Goal: Task Accomplishment & Management: Manage account settings

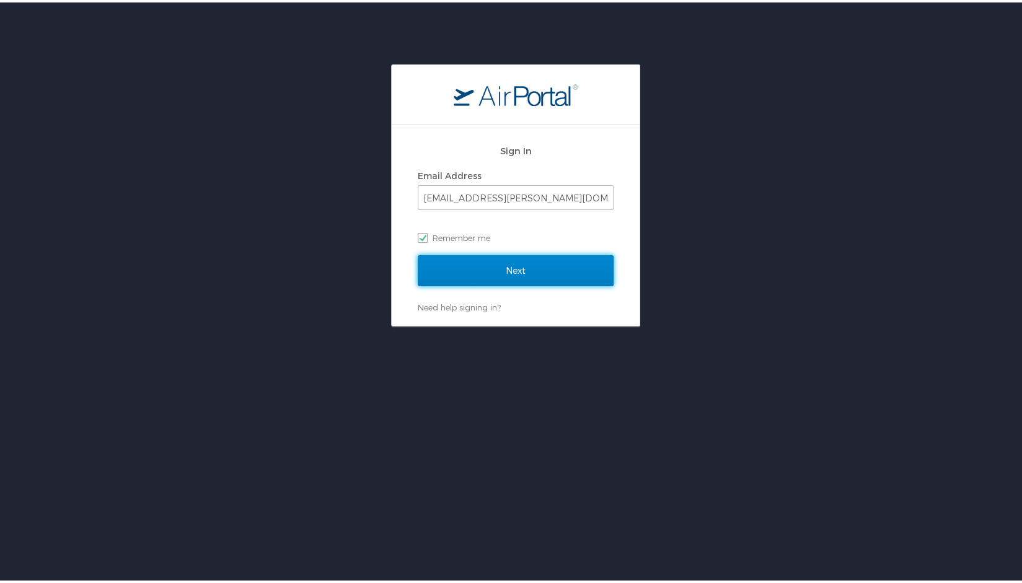
click at [478, 258] on input "Next" at bounding box center [516, 268] width 196 height 31
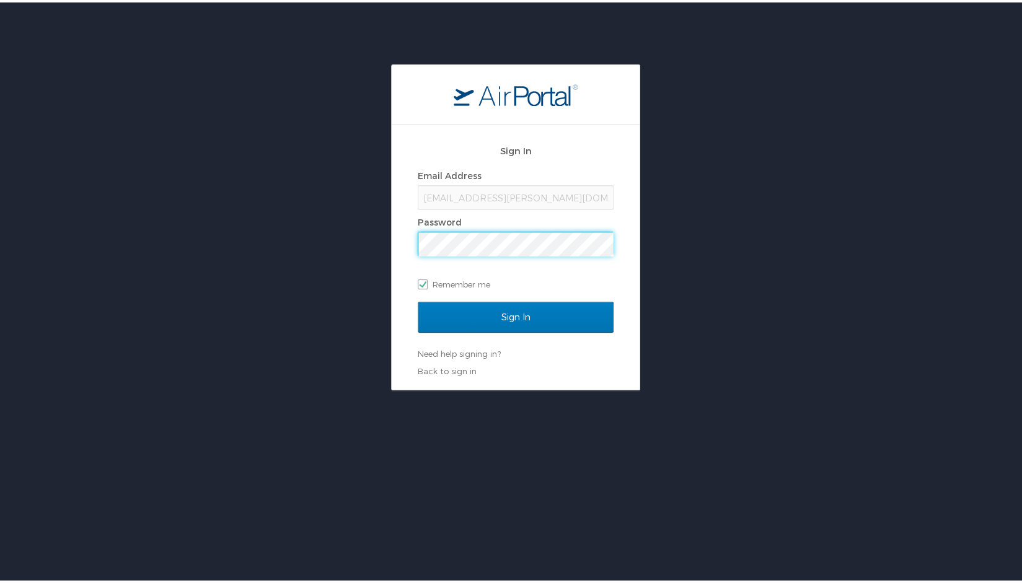
click at [418, 299] on input "Sign In" at bounding box center [516, 314] width 196 height 31
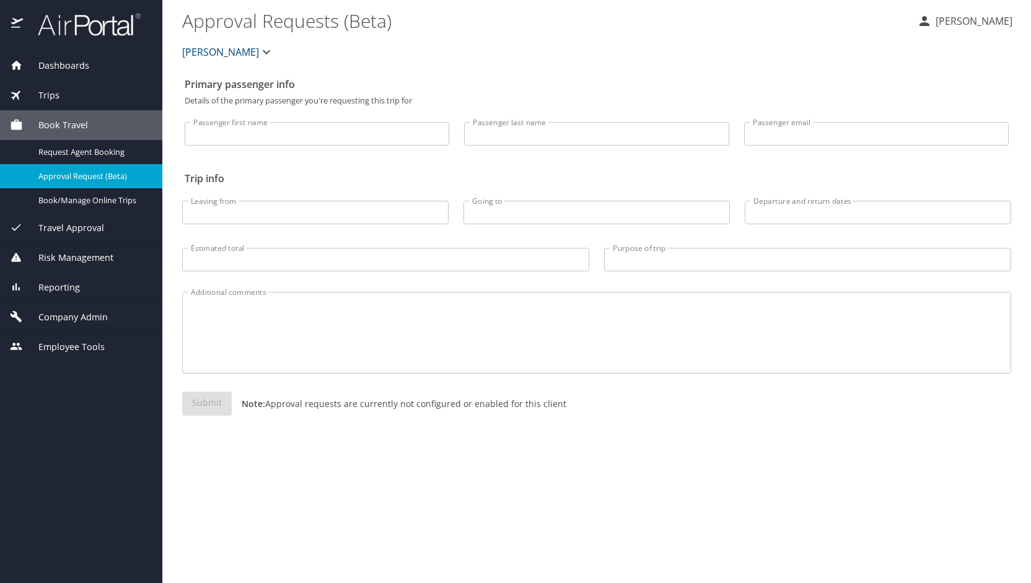
click at [100, 310] on span "Company Admin" at bounding box center [65, 317] width 85 height 14
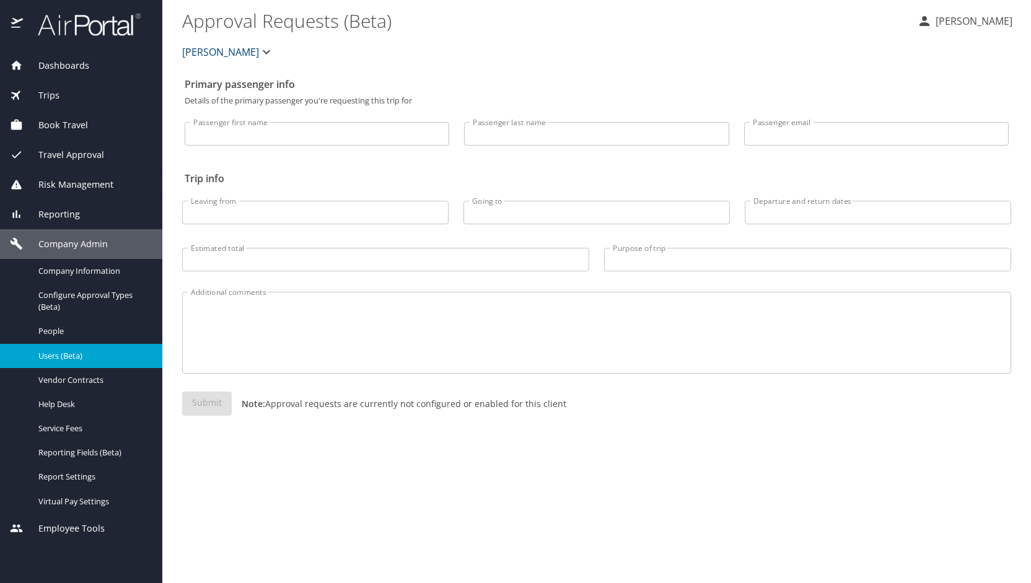
click at [93, 350] on span "Users (Beta)" at bounding box center [92, 356] width 109 height 12
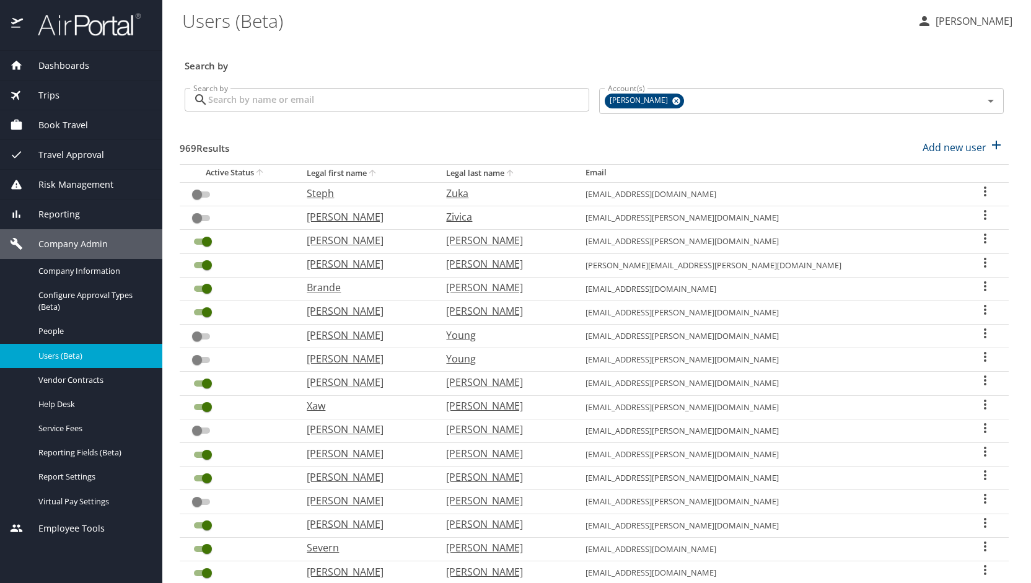
click at [313, 92] on input "Search by" at bounding box center [398, 100] width 381 height 24
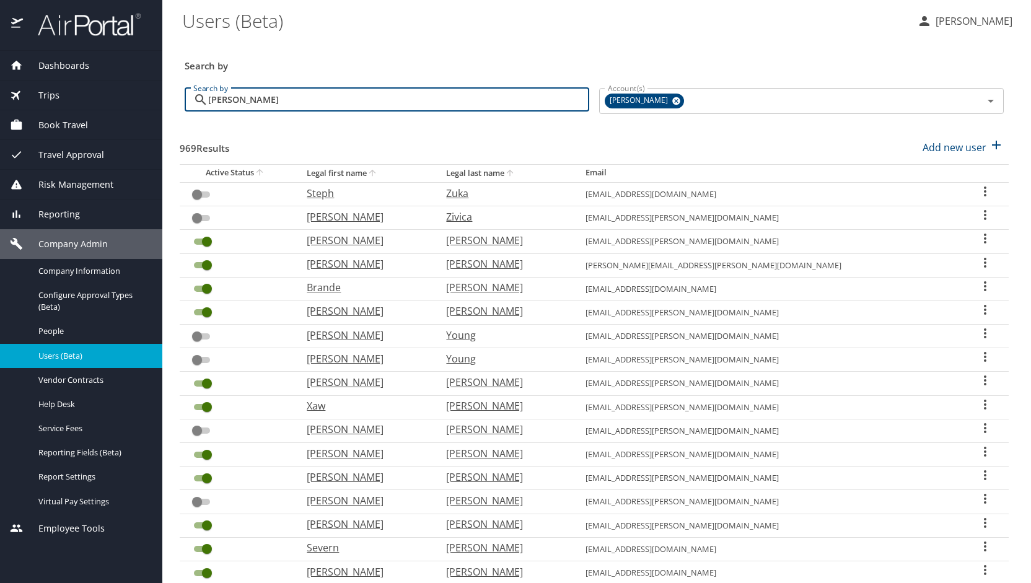
type input "[PERSON_NAME]"
checkbox input "true"
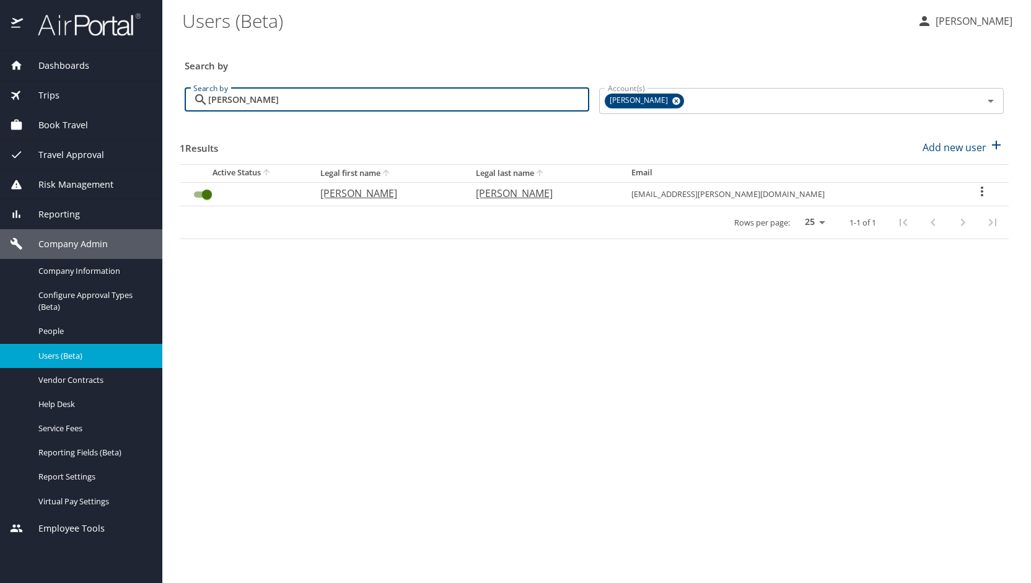
click at [364, 191] on p "[PERSON_NAME]" at bounding box center [385, 193] width 131 height 15
select select "US"
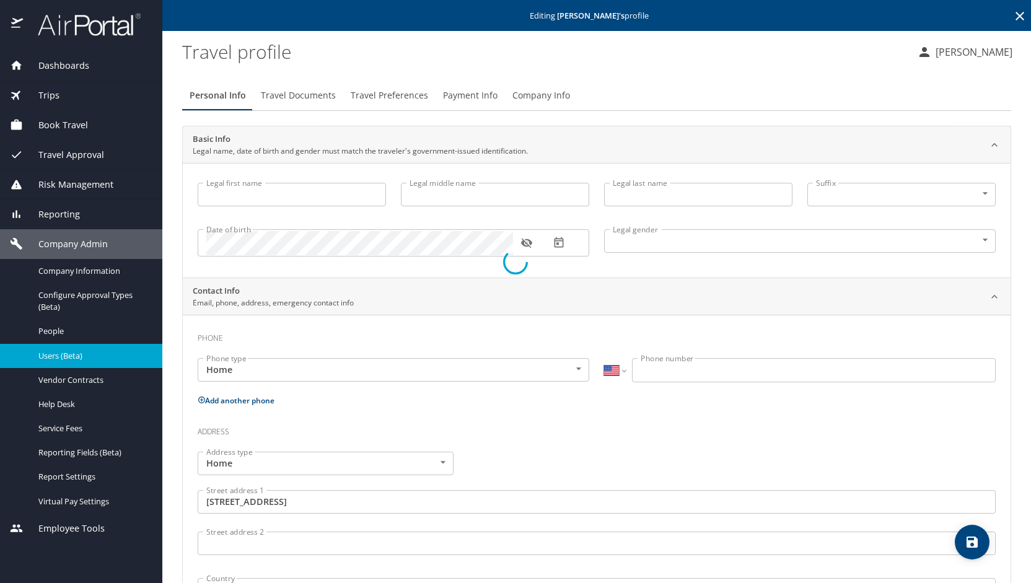
type input "[PERSON_NAME]"
type input "[DEMOGRAPHIC_DATA]"
type input "[PERSON_NAME]"
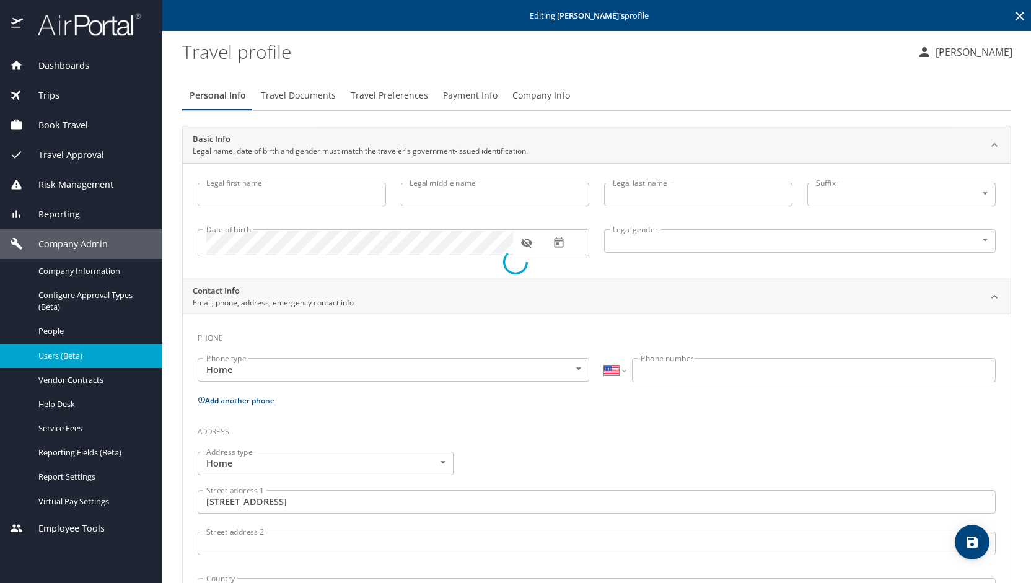
type input "[PERSON_NAME]"
type input "[PHONE_NUMBER]"
type input "[GEOGRAPHIC_DATA]"
type input "[US_STATE]"
type input "[GEOGRAPHIC_DATA]"
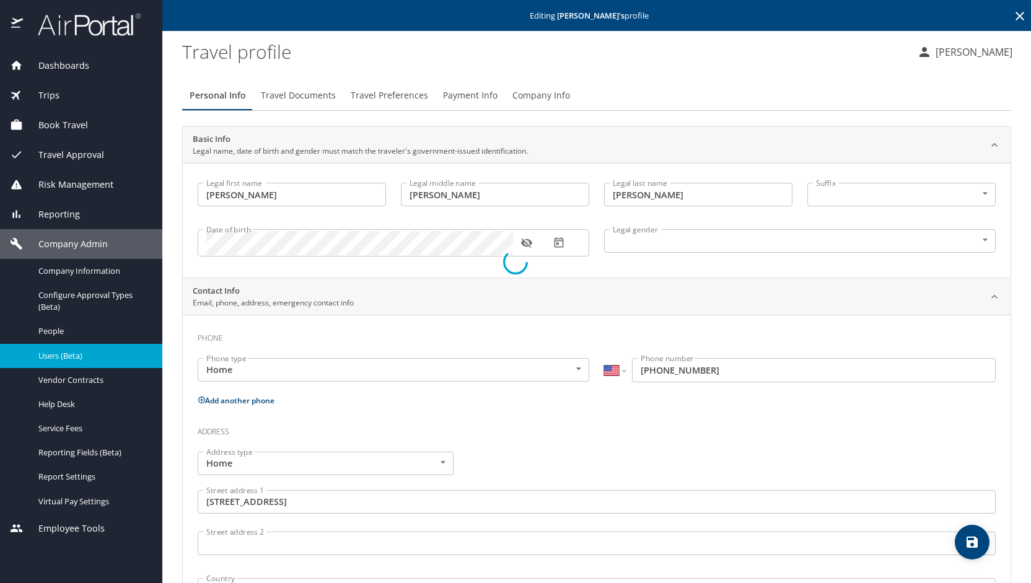
select select "US"
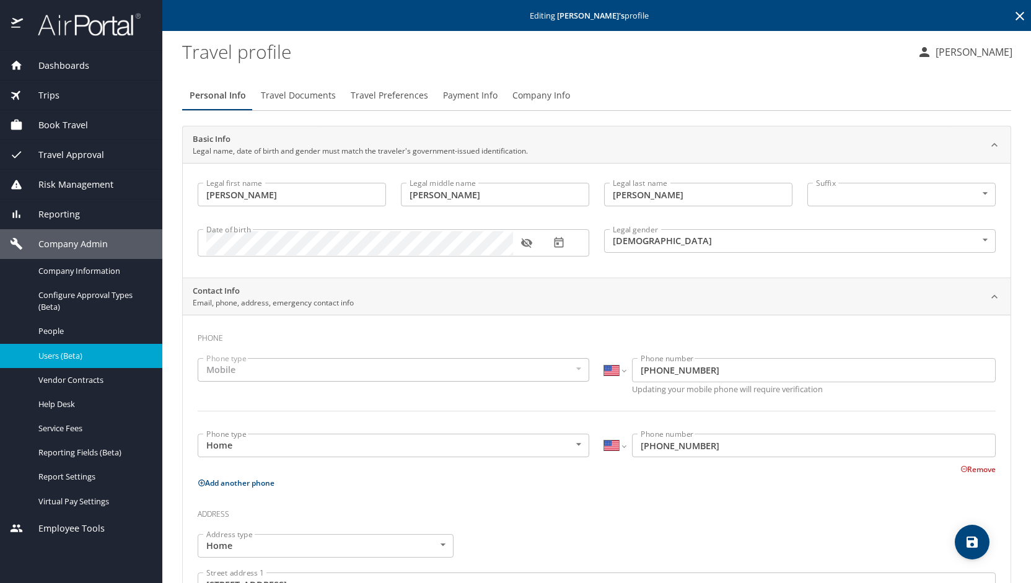
click at [59, 354] on span "Users (Beta)" at bounding box center [92, 356] width 109 height 12
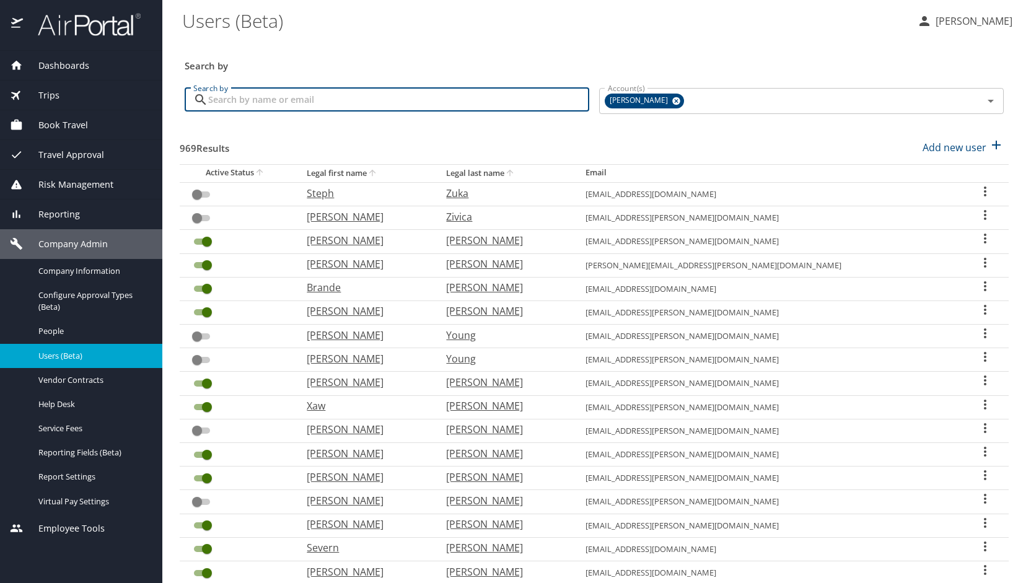
click at [280, 96] on input "Search by" at bounding box center [398, 100] width 381 height 24
type input "[PERSON_NAME]"
checkbox input "true"
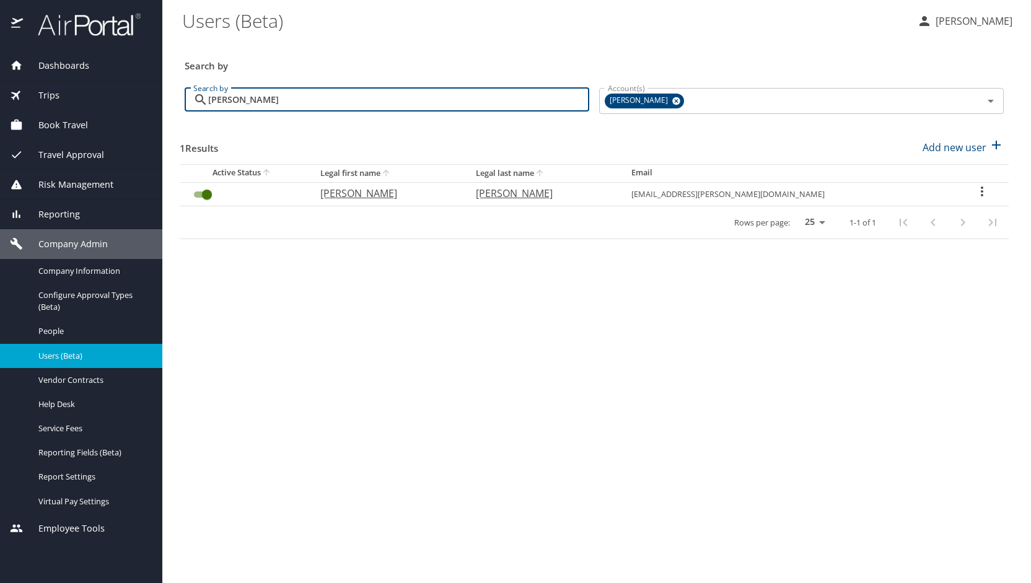
click at [382, 191] on p "[PERSON_NAME]" at bounding box center [385, 193] width 131 height 15
select select "US"
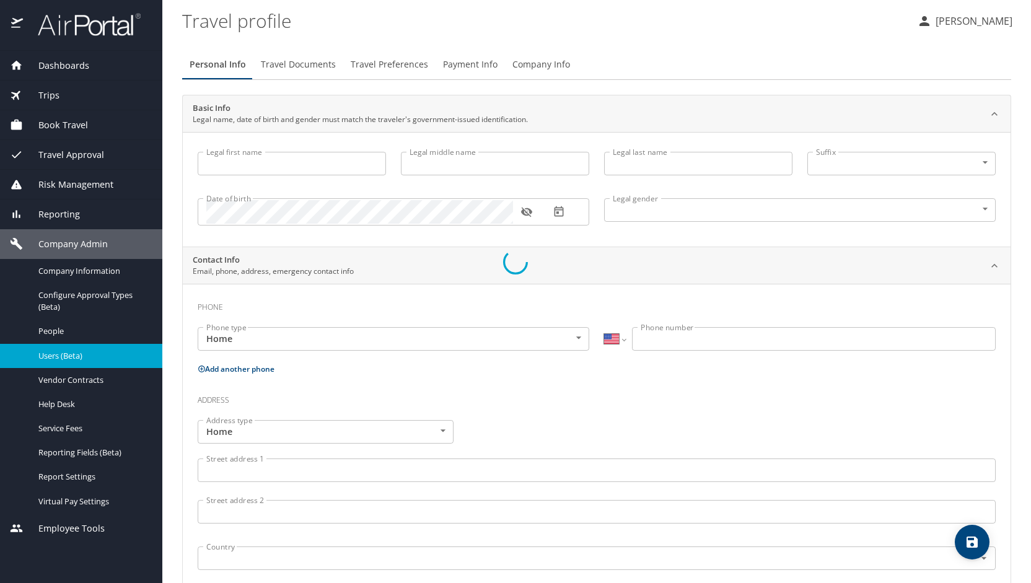
select select "US"
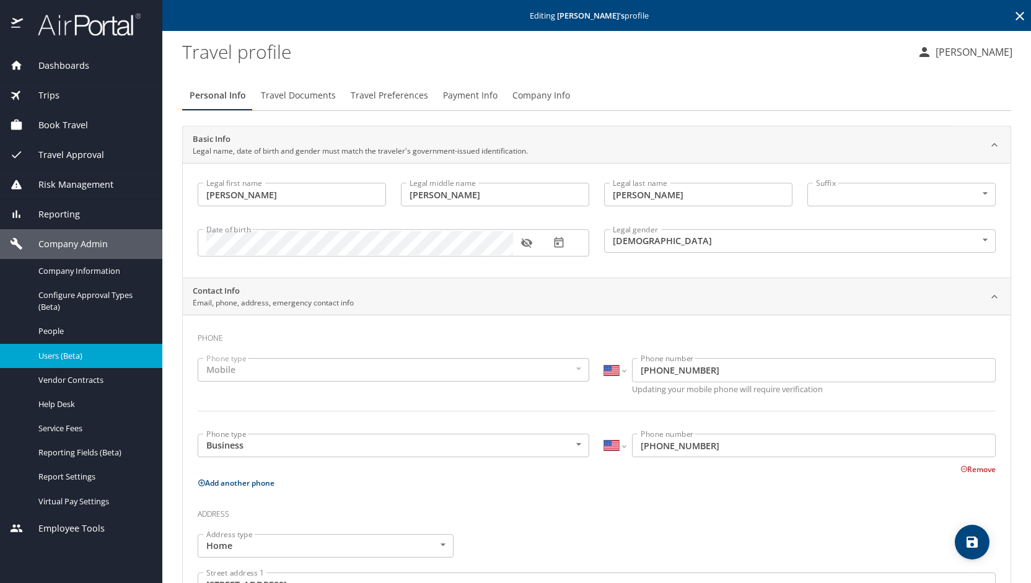
type input "[PERSON_NAME]"
type input "[DEMOGRAPHIC_DATA]"
click at [302, 86] on button "Travel Documents" at bounding box center [298, 96] width 90 height 30
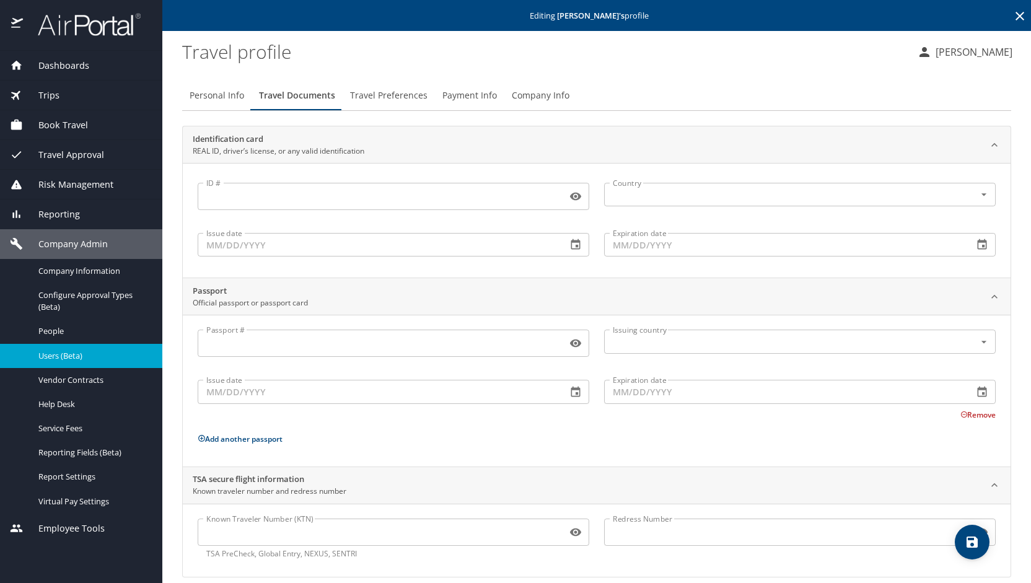
click at [379, 100] on span "Travel Preferences" at bounding box center [388, 95] width 77 height 15
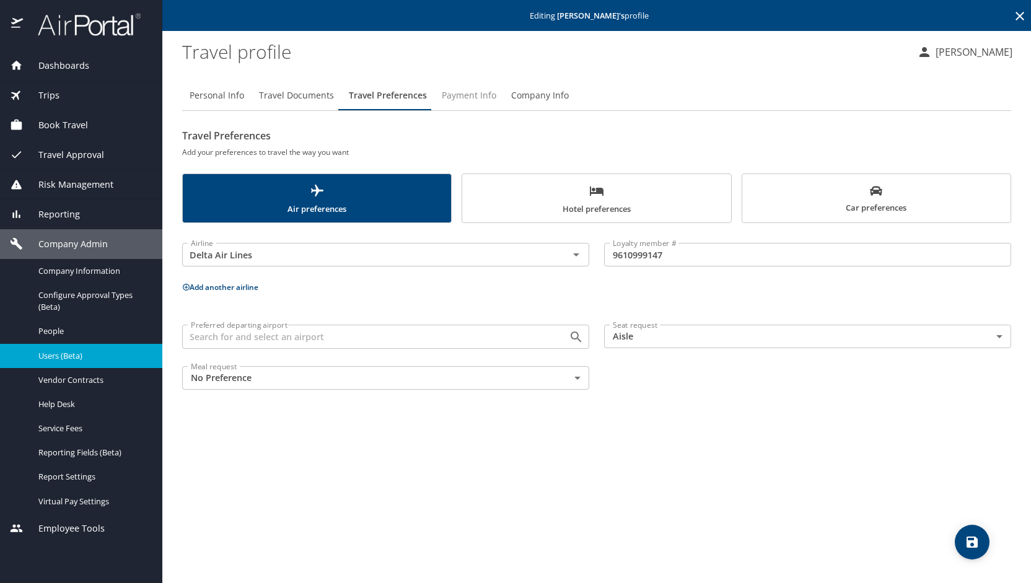
click at [465, 92] on span "Payment Info" at bounding box center [469, 95] width 55 height 15
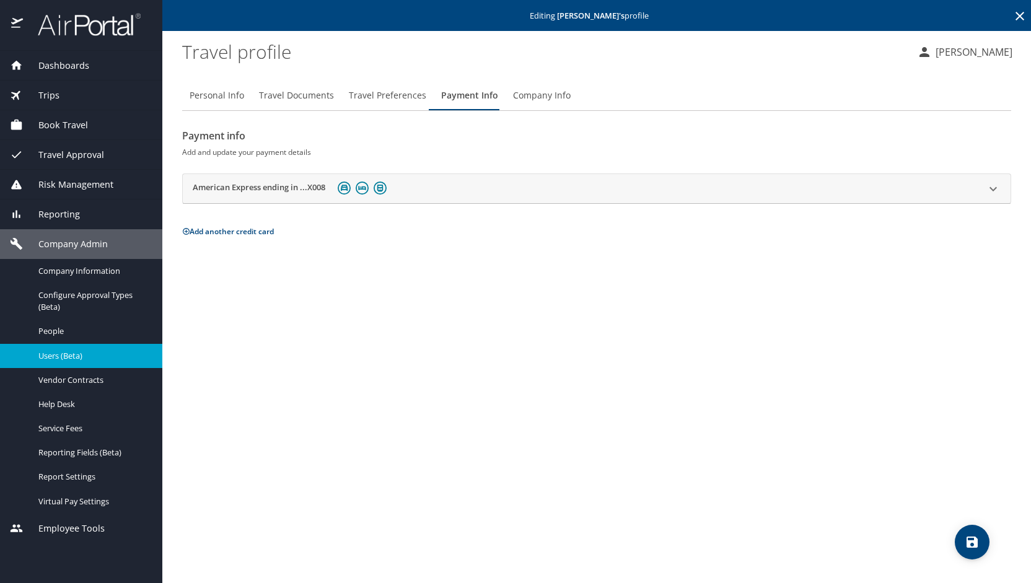
click at [998, 187] on icon at bounding box center [993, 189] width 15 height 15
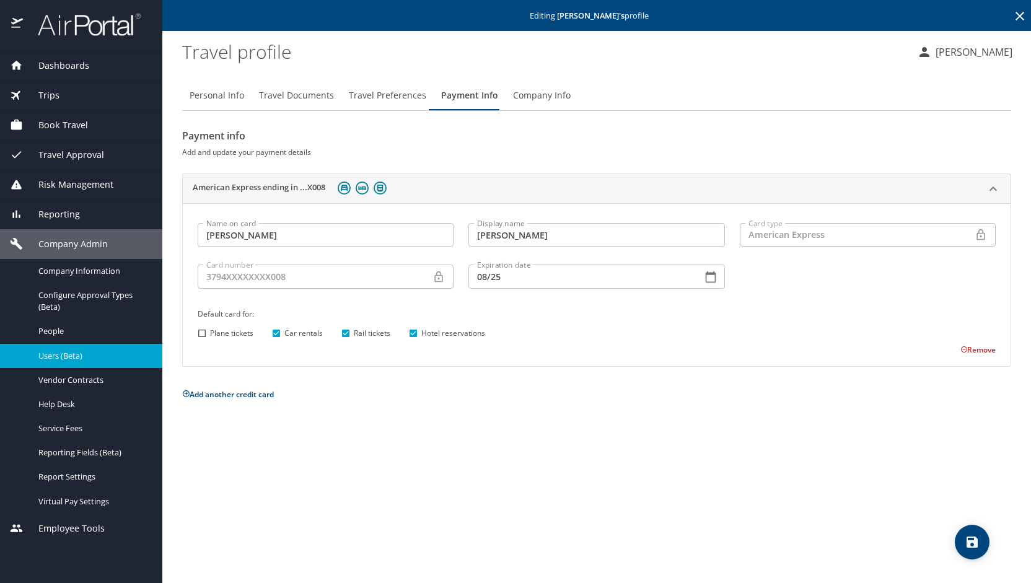
click at [64, 351] on span "Users (Beta)" at bounding box center [92, 356] width 109 height 12
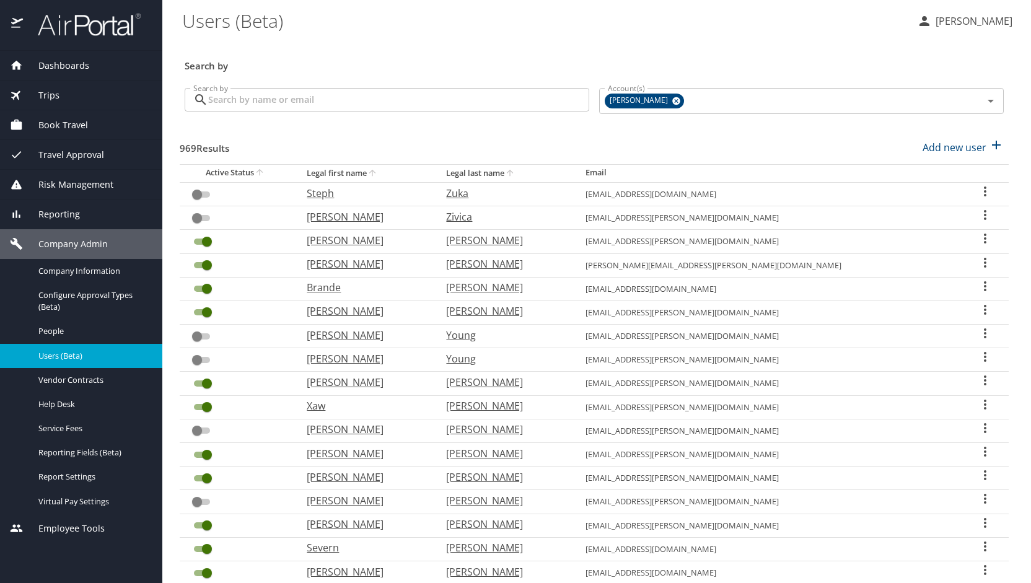
click at [323, 91] on input "Search by" at bounding box center [398, 100] width 381 height 24
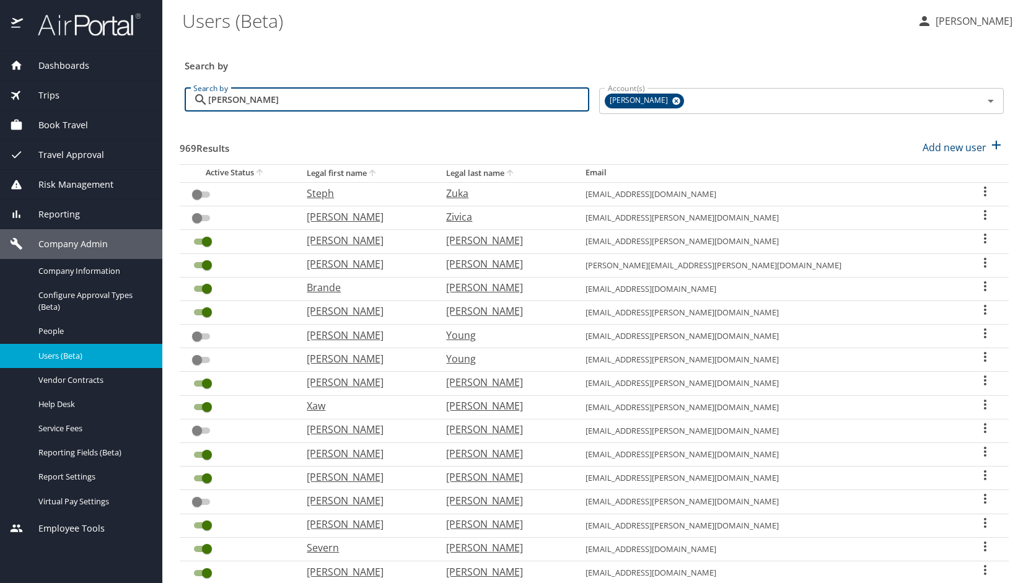
type input "[PERSON_NAME]"
checkbox input "true"
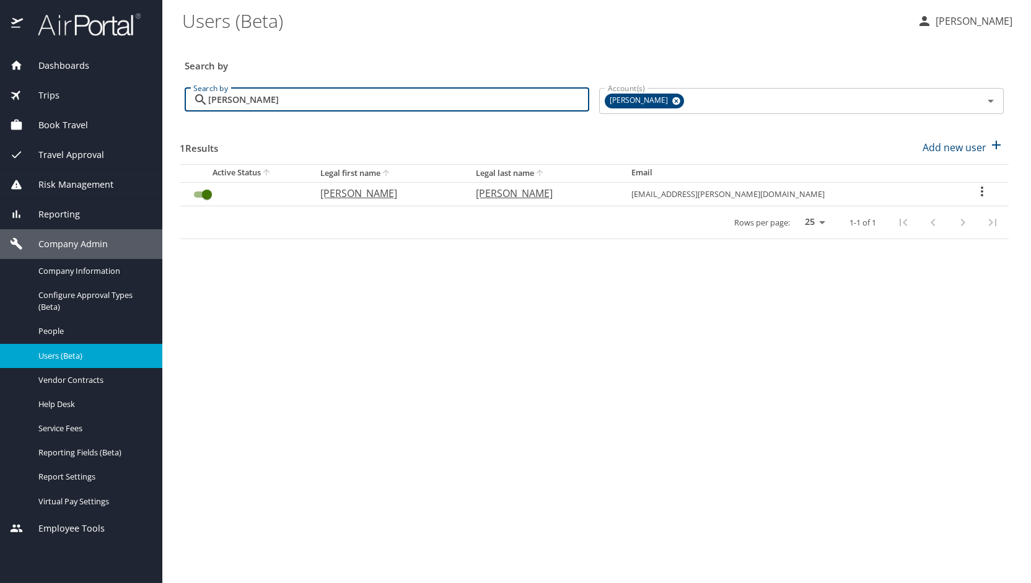
type input "[PERSON_NAME]"
click at [382, 195] on p "[PERSON_NAME]" at bounding box center [385, 193] width 131 height 15
select select "US"
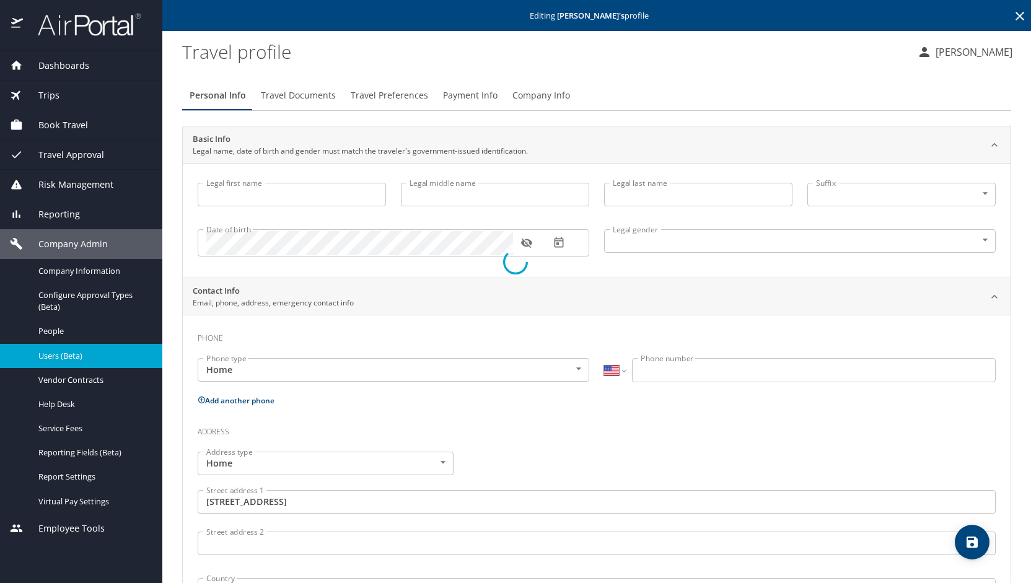
type input "[PERSON_NAME]"
type input "[DEMOGRAPHIC_DATA]"
type input "[PERSON_NAME]"
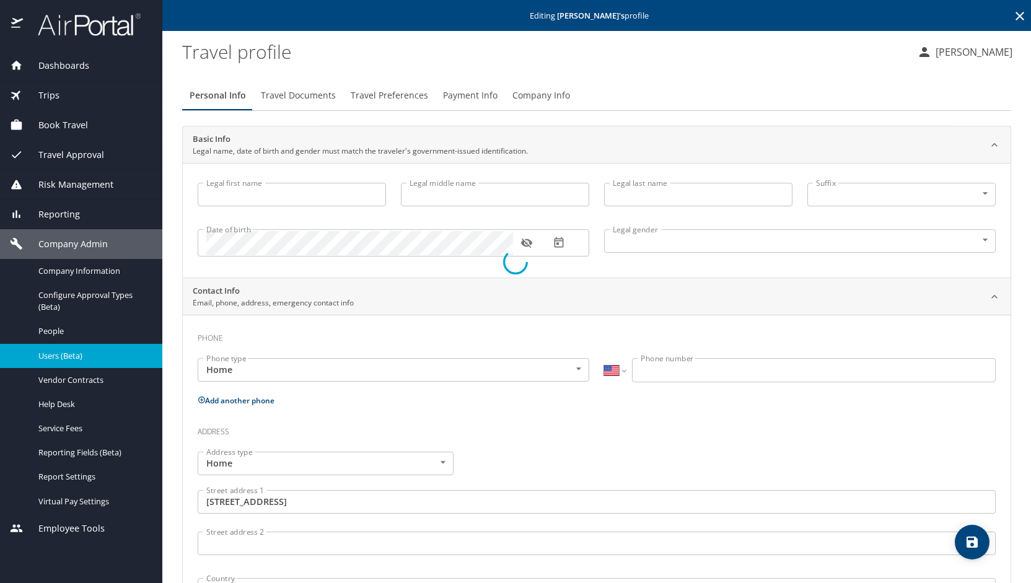
type input "[PERSON_NAME]"
type input "[PHONE_NUMBER]"
type input "[GEOGRAPHIC_DATA]"
type input "[US_STATE]"
type input "[GEOGRAPHIC_DATA]"
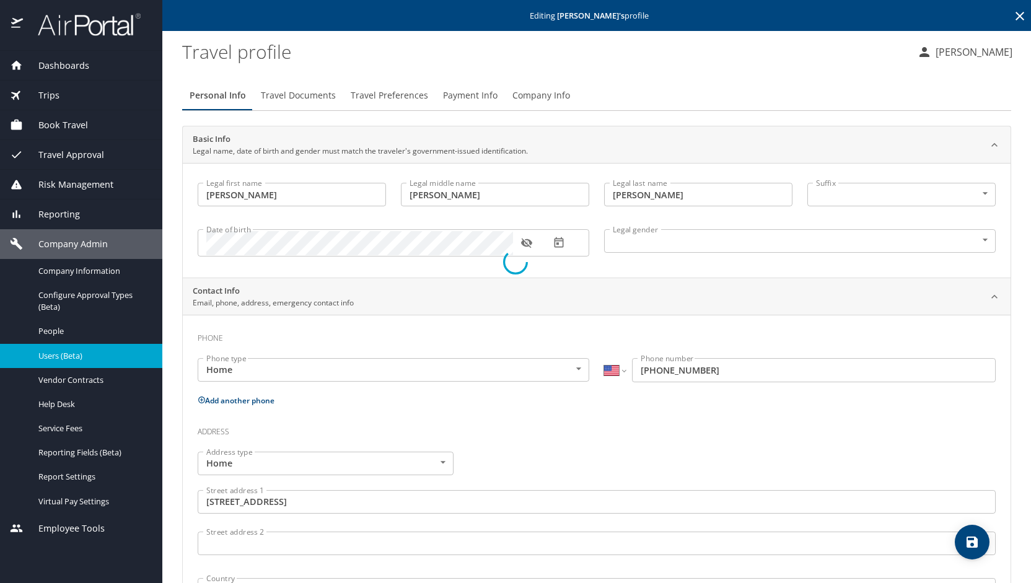
select select "US"
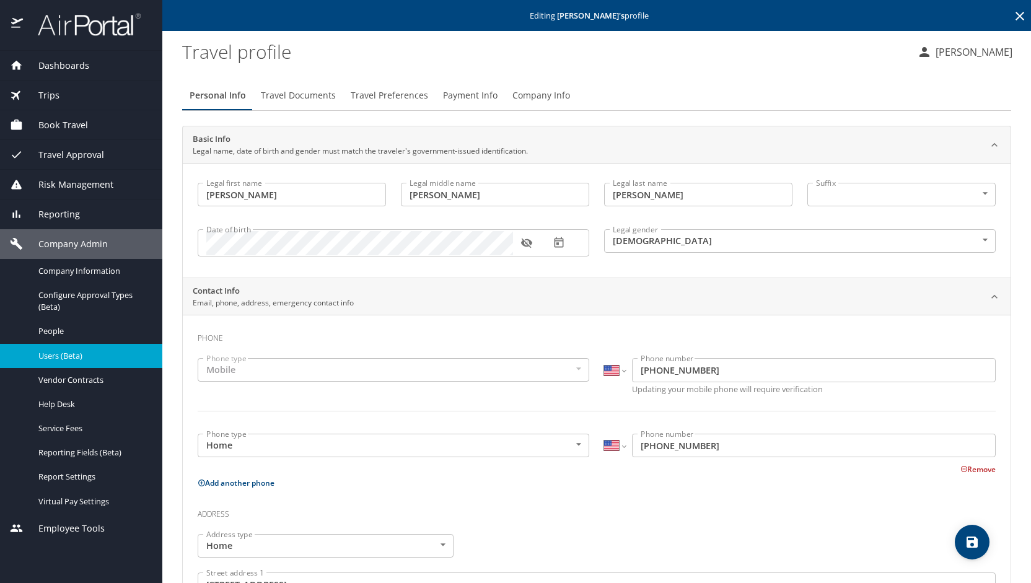
click at [297, 91] on span "Travel Documents" at bounding box center [298, 95] width 75 height 15
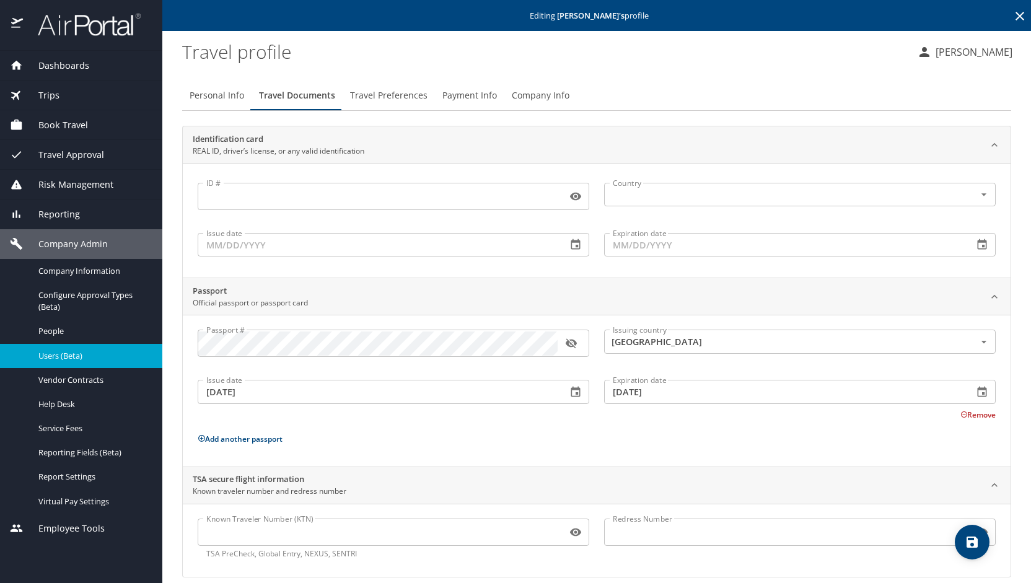
click at [375, 93] on span "Travel Preferences" at bounding box center [388, 95] width 77 height 15
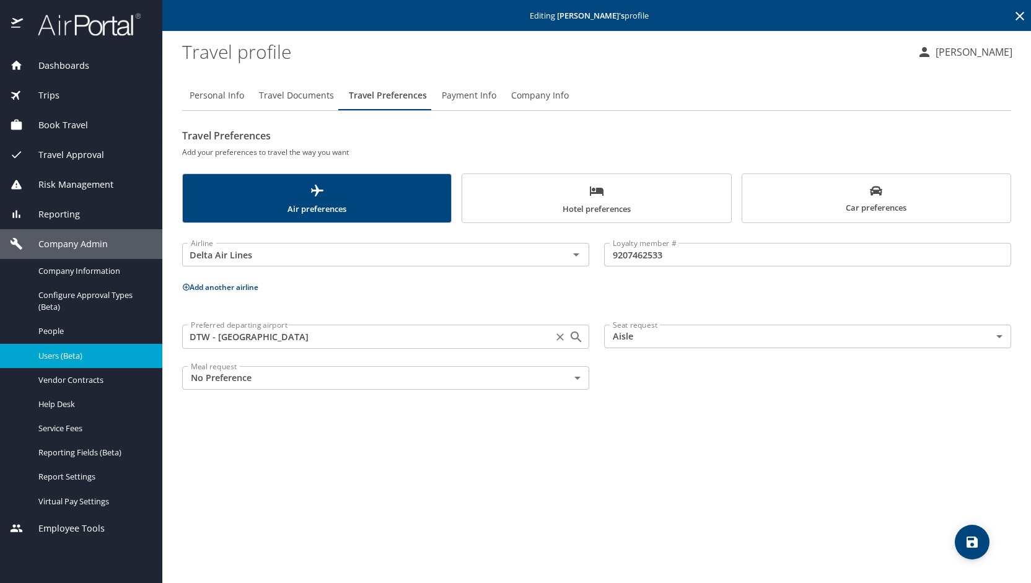
click at [564, 336] on icon "Clear" at bounding box center [560, 337] width 12 height 12
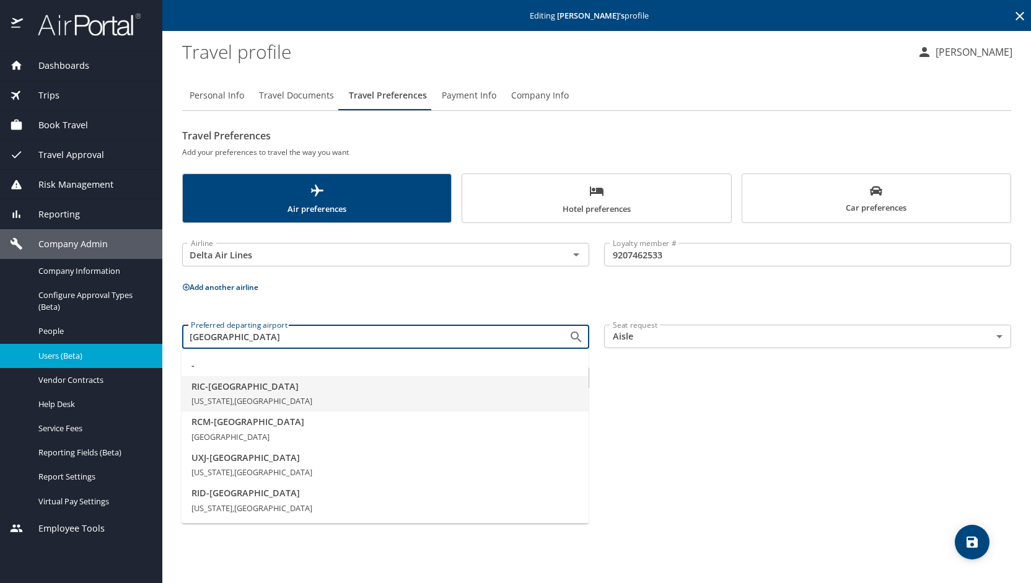
click at [283, 392] on span "RIC - [GEOGRAPHIC_DATA]" at bounding box center [384, 387] width 387 height 14
type input "RIC - [GEOGRAPHIC_DATA]"
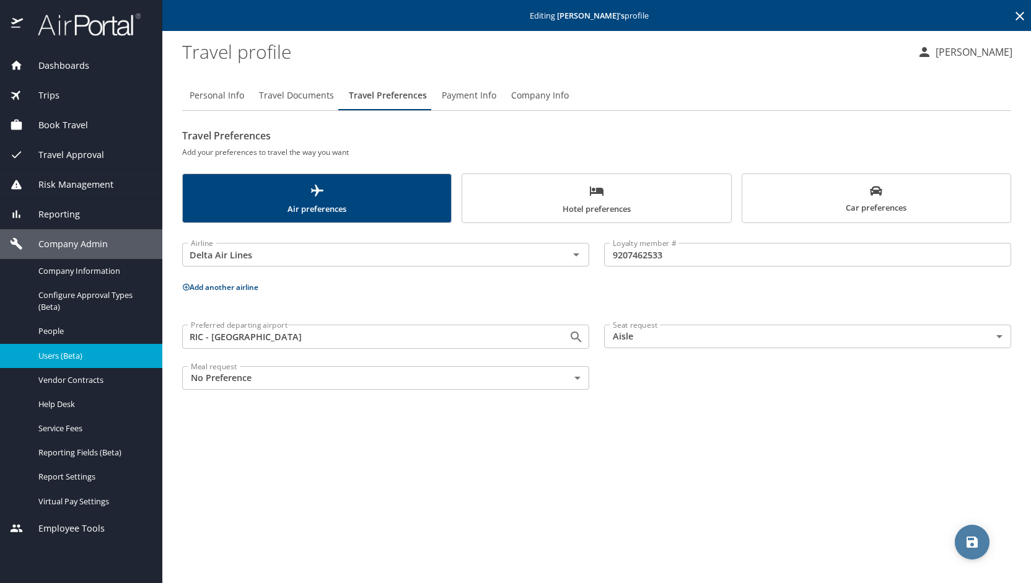
click at [983, 539] on span "save" at bounding box center [972, 542] width 35 height 15
click at [82, 359] on span "Users (Beta)" at bounding box center [92, 356] width 109 height 12
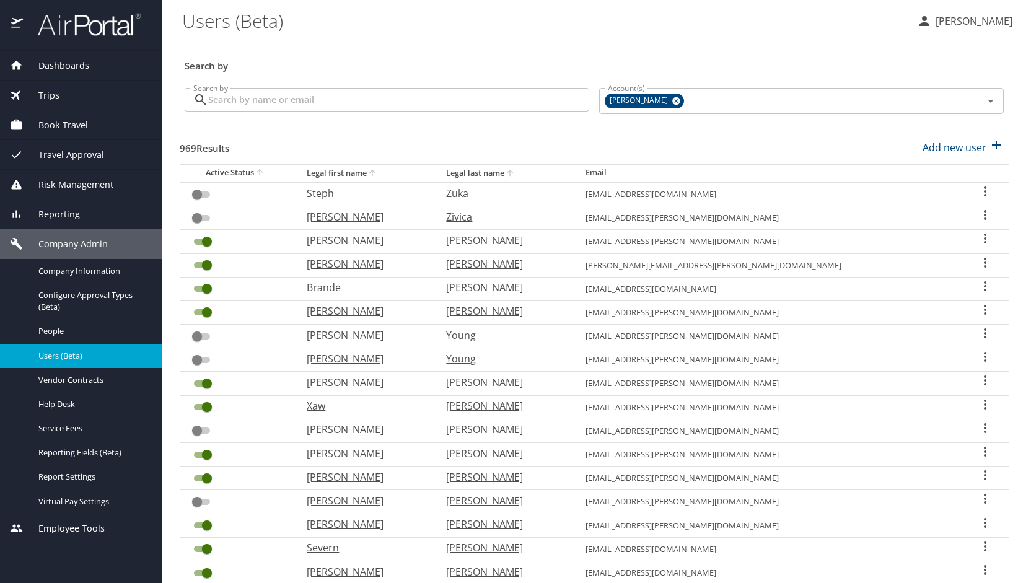
click at [291, 96] on input "Search by" at bounding box center [398, 100] width 381 height 24
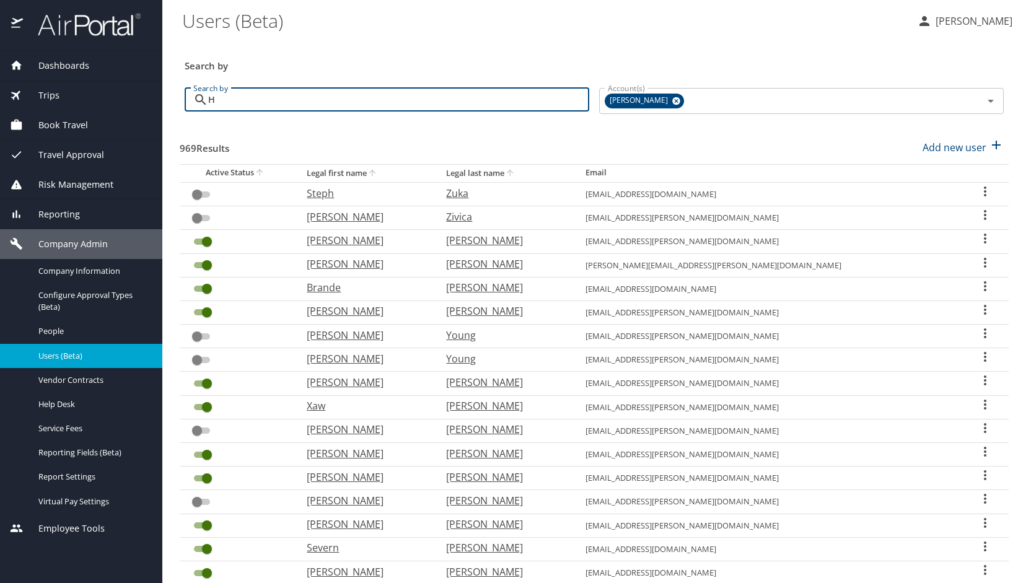
type input "Hu"
checkbox input "true"
checkbox input "false"
checkbox input "true"
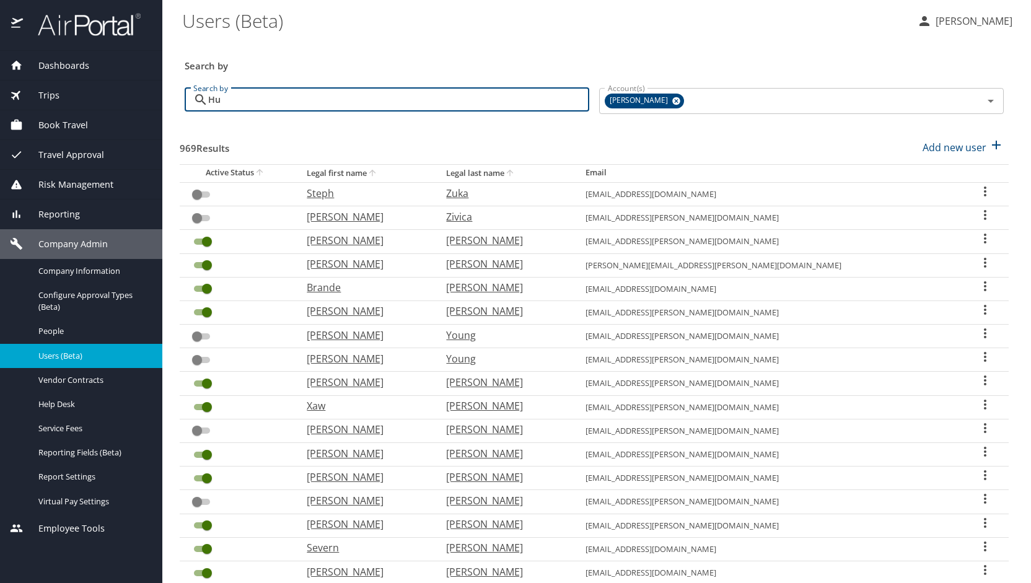
checkbox input "false"
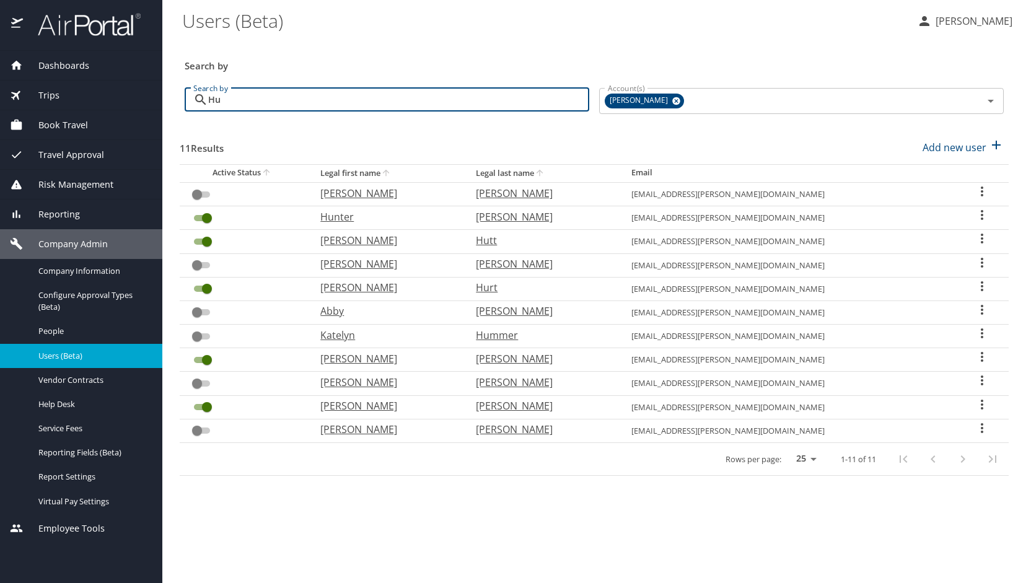
type input "Hu"
